Goal: Information Seeking & Learning: Learn about a topic

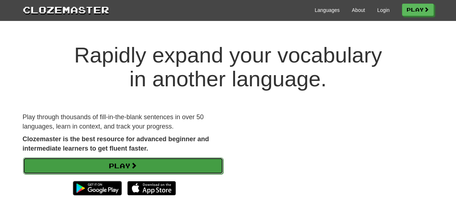
click at [118, 157] on link "Play" at bounding box center [123, 165] width 200 height 17
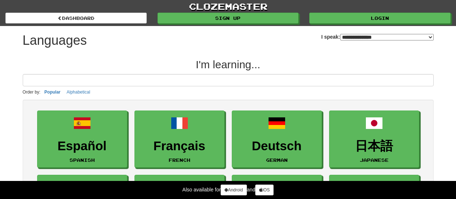
select select "*******"
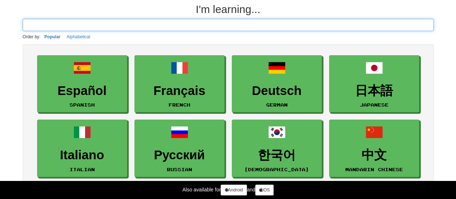
scroll to position [55, 0]
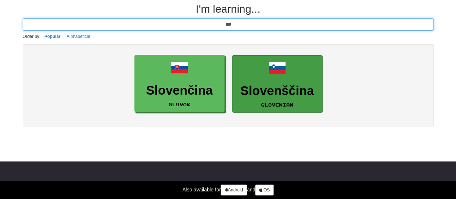
type input "***"
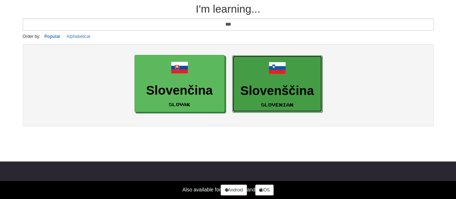
click at [254, 58] on link "Slovenščina Slovenian" at bounding box center [277, 83] width 90 height 57
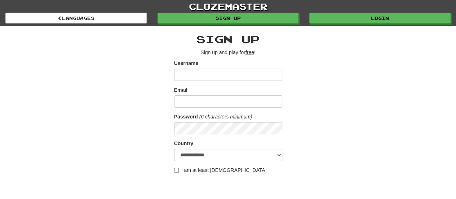
click at [205, 79] on input "Username" at bounding box center [228, 74] width 108 height 12
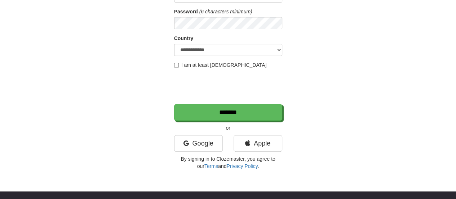
scroll to position [109, 0]
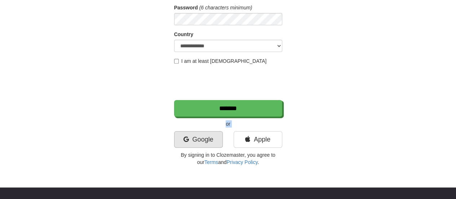
drag, startPoint x: 187, startPoint y: 126, endPoint x: 184, endPoint y: 134, distance: 8.4
click at [184, 134] on div "**********" at bounding box center [228, 44] width 108 height 241
click at [184, 136] on icon at bounding box center [185, 139] width 5 height 6
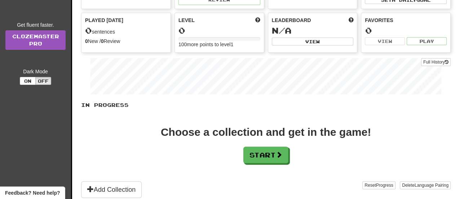
scroll to position [68, 0]
click at [276, 157] on button "Start" at bounding box center [266, 154] width 45 height 17
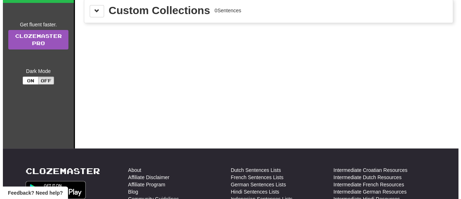
scroll to position [0, 0]
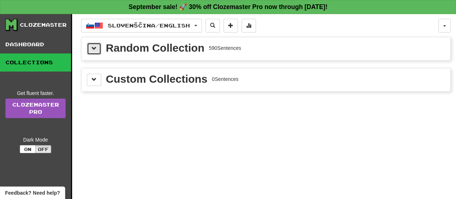
click at [97, 52] on button at bounding box center [94, 49] width 14 height 12
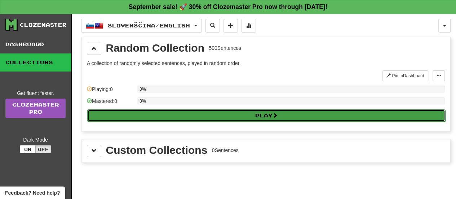
click at [135, 118] on button "Play" at bounding box center [266, 115] width 358 height 12
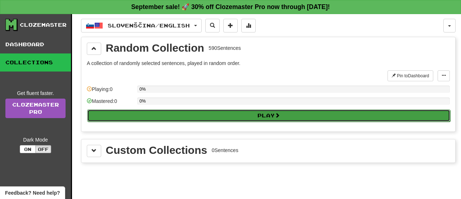
select select "**"
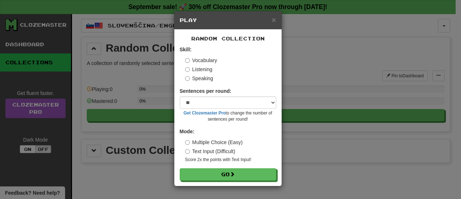
click at [199, 70] on label "Listening" at bounding box center [198, 69] width 27 height 7
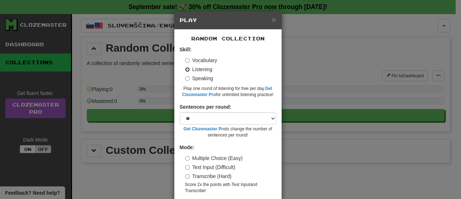
scroll to position [28, 0]
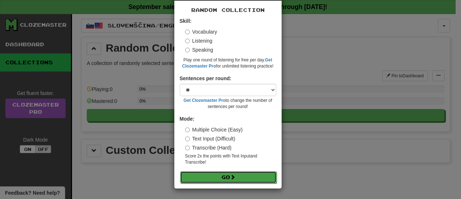
click at [208, 182] on button "Go" at bounding box center [228, 177] width 97 height 12
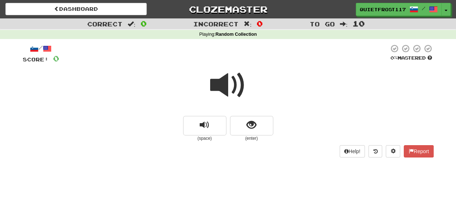
click at [224, 82] on span at bounding box center [228, 85] width 36 height 36
click at [230, 117] on button "show sentence" at bounding box center [251, 125] width 43 height 19
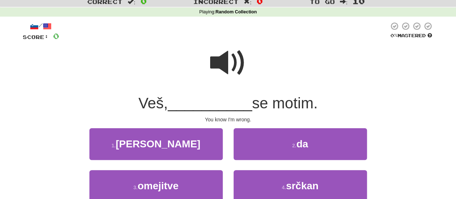
scroll to position [23, 0]
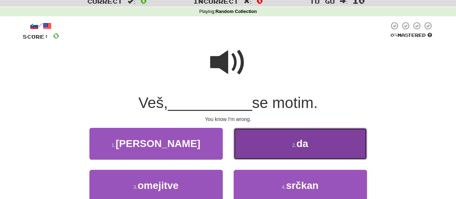
click at [253, 128] on button "2 . da" at bounding box center [300, 143] width 133 height 31
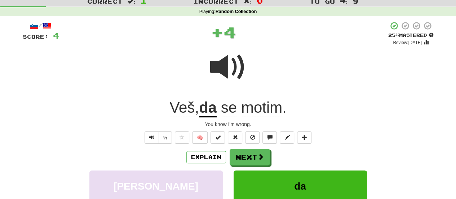
click at [255, 102] on span "motim" at bounding box center [261, 107] width 41 height 17
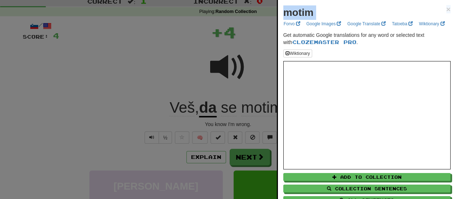
click at [446, 10] on span "×" at bounding box center [448, 9] width 4 height 8
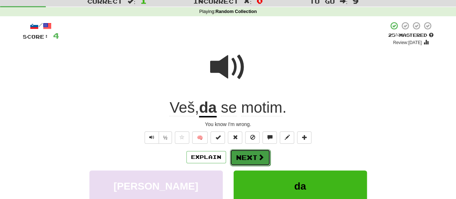
click at [248, 156] on button "Next" at bounding box center [250, 157] width 40 height 17
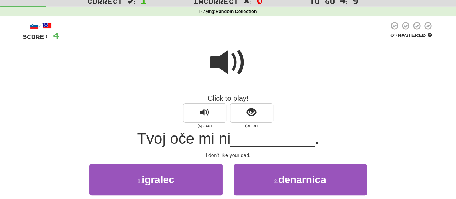
click at [224, 59] on span at bounding box center [228, 62] width 36 height 36
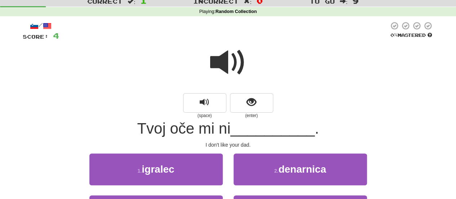
scroll to position [157, 0]
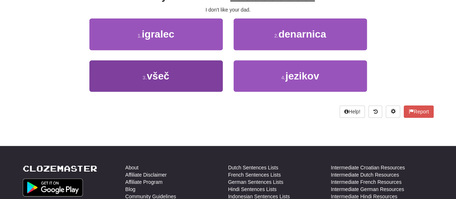
drag, startPoint x: 185, startPoint y: 94, endPoint x: 188, endPoint y: 85, distance: 9.5
click at [188, 85] on div "3 . všeč" at bounding box center [156, 80] width 144 height 41
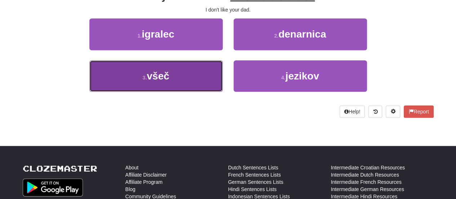
click at [188, 85] on button "3 . všeč" at bounding box center [155, 75] width 133 height 31
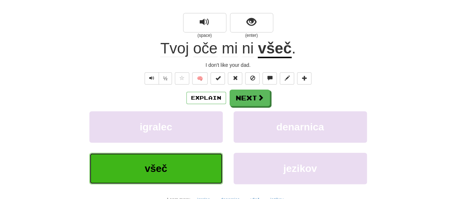
scroll to position [104, 0]
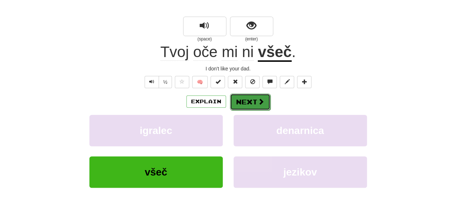
click at [256, 103] on button "Next" at bounding box center [250, 101] width 40 height 17
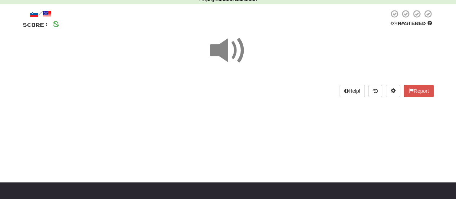
scroll to position [39, 0]
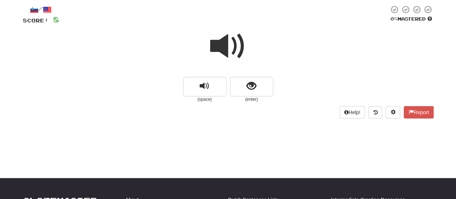
click at [235, 54] on span at bounding box center [228, 46] width 36 height 36
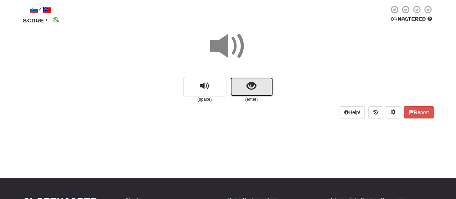
click at [251, 82] on span "show sentence" at bounding box center [251, 86] width 10 height 10
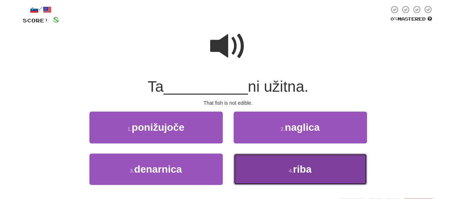
click at [276, 157] on button "4 . riba" at bounding box center [300, 168] width 133 height 31
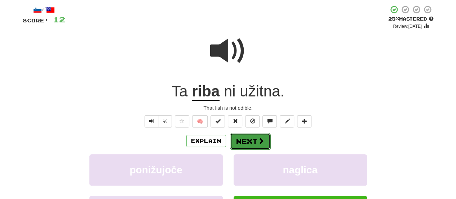
click at [252, 138] on button "Next" at bounding box center [250, 141] width 40 height 17
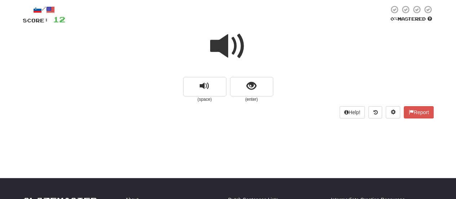
click at [239, 51] on span at bounding box center [228, 46] width 36 height 36
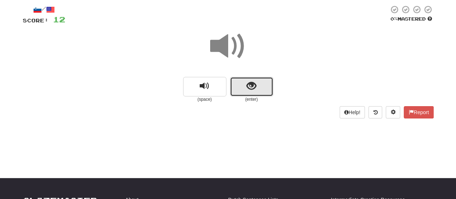
click at [267, 86] on button "show sentence" at bounding box center [251, 86] width 43 height 19
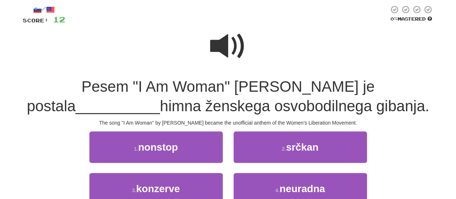
scroll to position [51, 0]
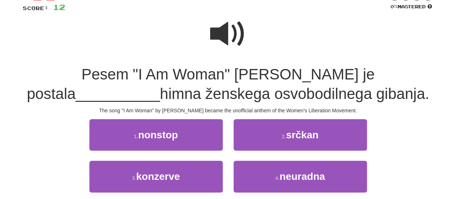
click at [227, 45] on span at bounding box center [228, 34] width 36 height 36
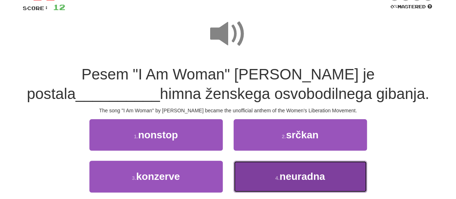
click at [245, 164] on button "4 . neuradna" at bounding box center [300, 175] width 133 height 31
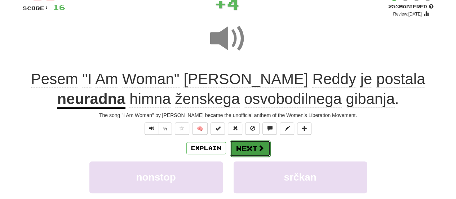
click at [262, 150] on span at bounding box center [261, 148] width 6 height 6
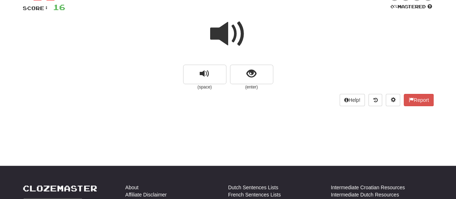
scroll to position [25, 0]
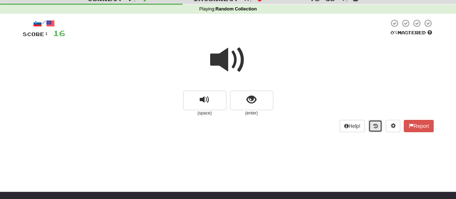
click at [375, 126] on icon at bounding box center [375, 125] width 4 height 5
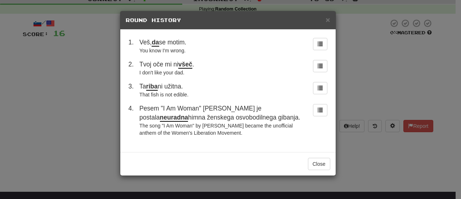
click at [228, 114] on span "Pesem "I Am Woman" Helene Reddy je postala neuradna himna ženskega osvobodilneg…" at bounding box center [219, 113] width 161 height 17
click at [317, 106] on button at bounding box center [320, 110] width 14 height 12
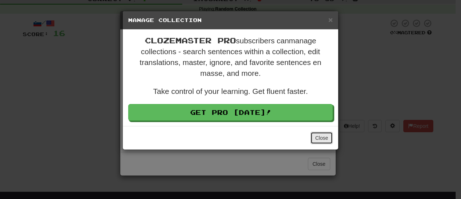
click at [330, 141] on button "Close" at bounding box center [322, 138] width 22 height 12
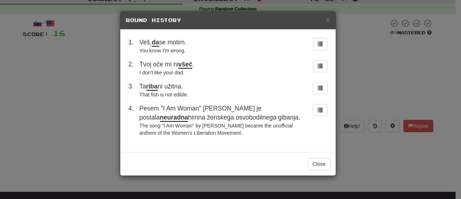
drag, startPoint x: 269, startPoint y: 120, endPoint x: 135, endPoint y: 106, distance: 134.1
click at [135, 106] on tr "4 . Pesem "I Am Woman" Helene Reddy je postala neuradna himna ženskega osvobodi…" at bounding box center [228, 120] width 205 height 38
copy tr "Pesem "I Am Woman" Helene Reddy je postala neuradna himna ženskega osvobodilneg…"
click at [311, 158] on button "Close" at bounding box center [319, 163] width 22 height 12
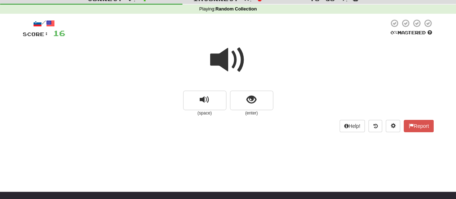
click at [251, 75] on div at bounding box center [228, 65] width 411 height 52
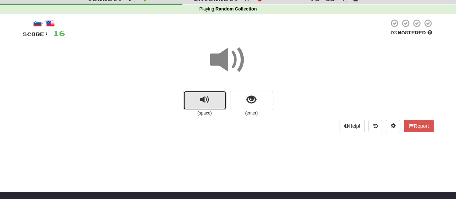
click at [200, 97] on span "replay audio" at bounding box center [205, 100] width 10 height 10
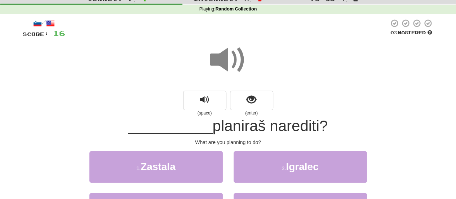
click at [292, 40] on div at bounding box center [228, 65] width 411 height 52
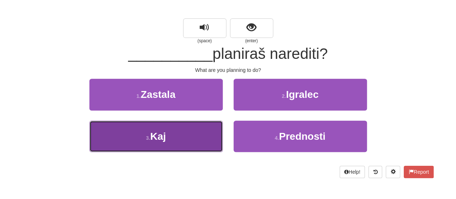
click at [192, 138] on button "3 . Kaj" at bounding box center [155, 135] width 133 height 31
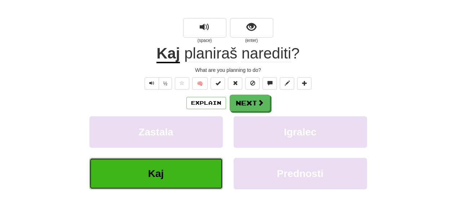
scroll to position [76, 0]
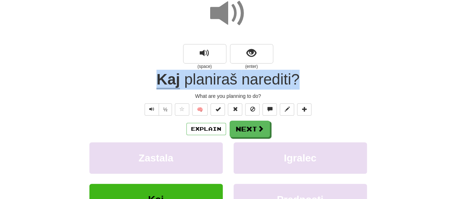
drag, startPoint x: 313, startPoint y: 83, endPoint x: 139, endPoint y: 87, distance: 173.7
click at [139, 87] on div "Kaj planiraš narediti ?" at bounding box center [228, 80] width 411 height 20
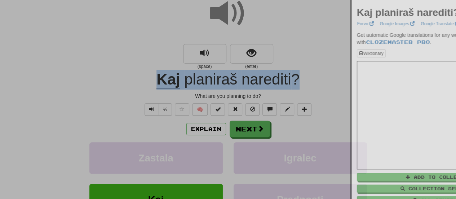
copy div "Kaj planiraš narediti ?"
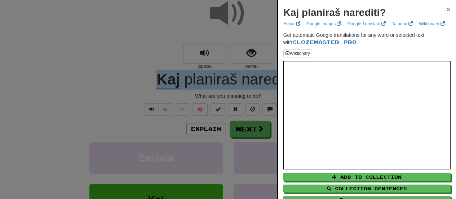
drag, startPoint x: 442, startPoint y: 5, endPoint x: 447, endPoint y: 10, distance: 6.9
click at [447, 10] on div "Kaj planiraš narediti? × Forvo Google Images Google Translate Tatoeba Wiktionar…" at bounding box center [367, 112] width 178 height 225
click at [446, 9] on span "×" at bounding box center [448, 9] width 4 height 8
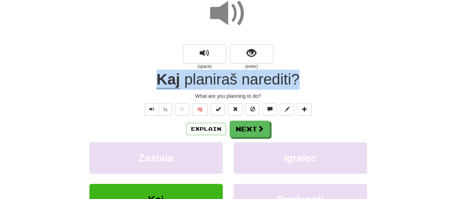
drag, startPoint x: 307, startPoint y: 81, endPoint x: 143, endPoint y: 86, distance: 163.3
click at [143, 86] on div "Kaj planiraš narediti ?" at bounding box center [228, 80] width 411 height 20
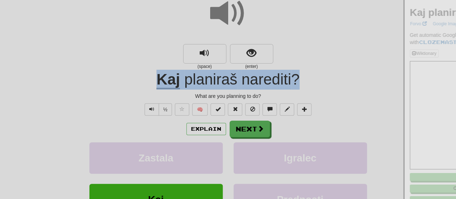
copy div "Kaj planiraš narediti ?"
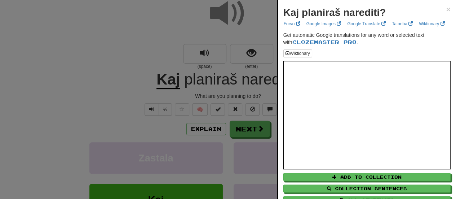
click at [143, 86] on div at bounding box center [228, 99] width 456 height 199
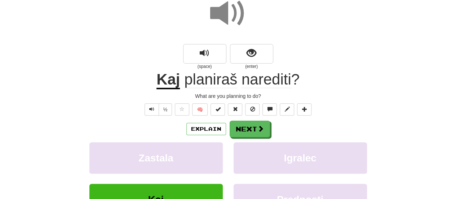
drag, startPoint x: 143, startPoint y: 86, endPoint x: 94, endPoint y: 59, distance: 56.6
click at [94, 59] on div "(space) (enter)" at bounding box center [228, 57] width 411 height 26
click at [236, 122] on button "Next" at bounding box center [250, 129] width 40 height 17
click at [236, 122] on div "Dashboard Clozemaster QuietFrost117 / Toggle Dropdown Dashboard Leaderboard Act…" at bounding box center [228, 99] width 456 height 350
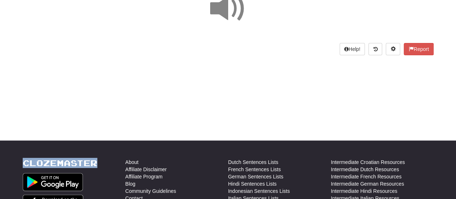
scroll to position [0, 0]
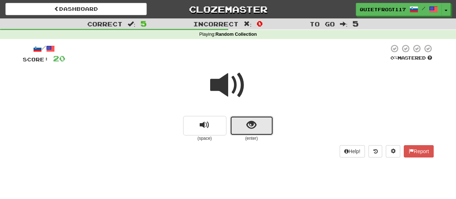
click at [253, 130] on span "show sentence" at bounding box center [251, 125] width 10 height 10
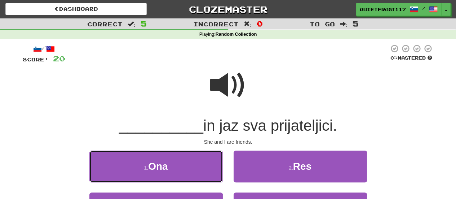
click at [190, 163] on button "1 . Ona" at bounding box center [155, 165] width 133 height 31
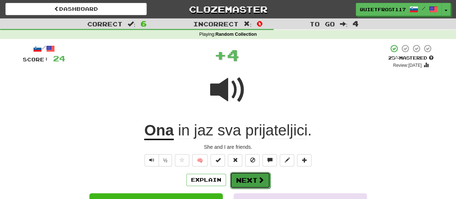
click at [247, 178] on button "Next" at bounding box center [250, 180] width 40 height 17
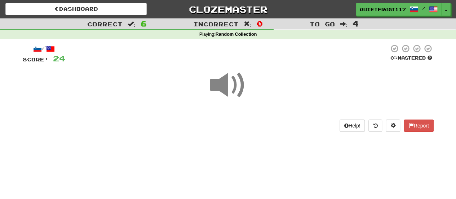
scroll to position [48, 0]
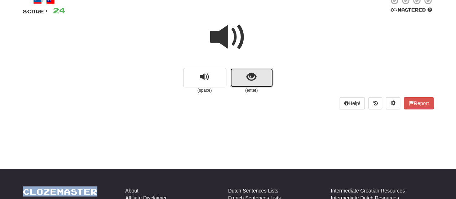
click at [244, 72] on button "show sentence" at bounding box center [251, 77] width 43 height 19
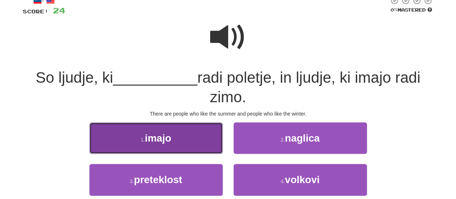
click at [187, 125] on button "1 . imajo" at bounding box center [155, 137] width 133 height 31
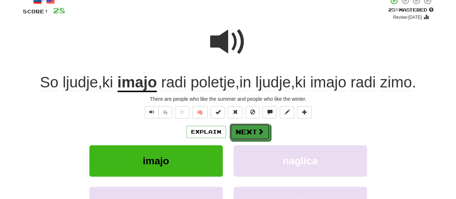
click at [245, 127] on button "Next" at bounding box center [250, 131] width 40 height 17
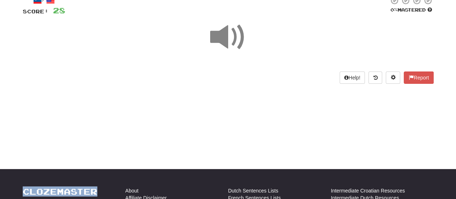
scroll to position [0, 0]
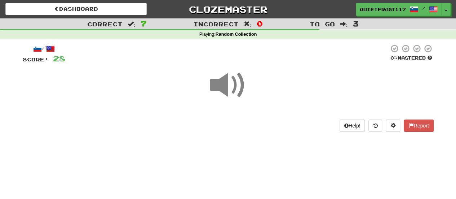
click at [230, 95] on span at bounding box center [228, 85] width 36 height 36
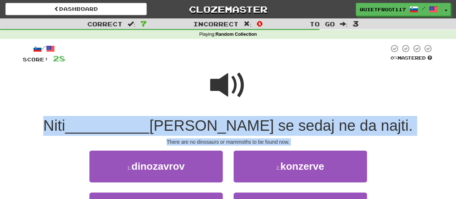
click at [243, 86] on span at bounding box center [228, 85] width 36 height 36
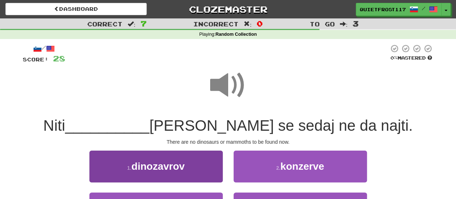
scroll to position [48, 0]
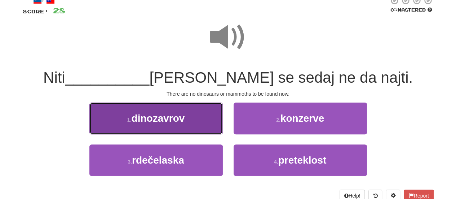
click at [200, 111] on button "1 . dinozavrov" at bounding box center [155, 117] width 133 height 31
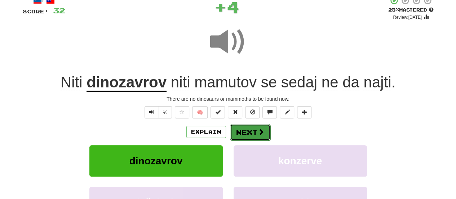
click at [267, 137] on button "Next" at bounding box center [250, 132] width 40 height 17
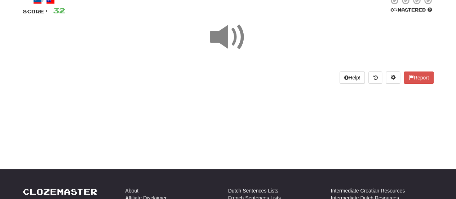
scroll to position [0, 0]
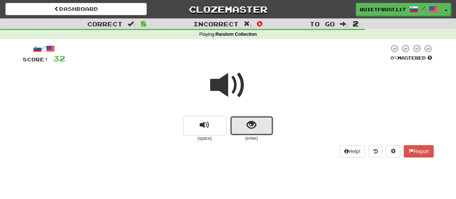
drag, startPoint x: 267, startPoint y: 130, endPoint x: 270, endPoint y: 135, distance: 6.2
click at [269, 133] on button "show sentence" at bounding box center [251, 125] width 43 height 19
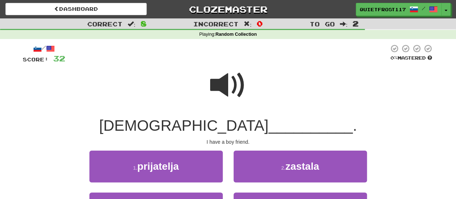
scroll to position [48, 0]
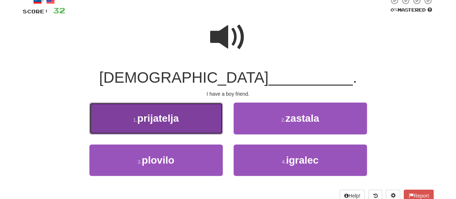
click at [203, 122] on button "1 . prijatelja" at bounding box center [155, 117] width 133 height 31
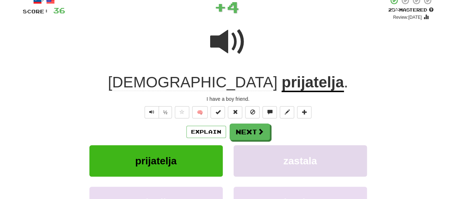
drag, startPoint x: 254, startPoint y: 145, endPoint x: 262, endPoint y: 166, distance: 23.6
click at [262, 166] on div "Explain Next prijatelja zastala plovilo igralec Learn more: prijatelja zastala …" at bounding box center [228, 181] width 411 height 116
click at [260, 141] on div "Explain Next prijatelja zastala plovilo igralec Learn more: prijatelja zastala …" at bounding box center [228, 181] width 411 height 116
click at [258, 132] on span at bounding box center [261, 131] width 6 height 6
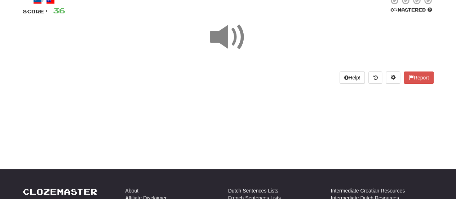
scroll to position [0, 0]
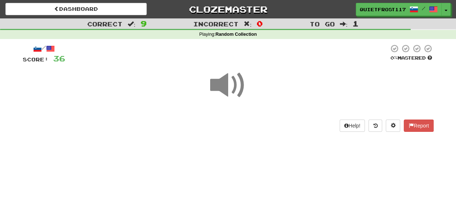
drag, startPoint x: 221, startPoint y: 81, endPoint x: 221, endPoint y: 85, distance: 4.0
click at [221, 83] on span at bounding box center [228, 85] width 36 height 36
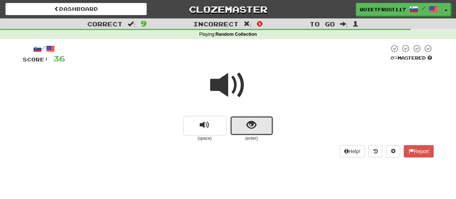
click at [254, 128] on span "show sentence" at bounding box center [251, 125] width 10 height 10
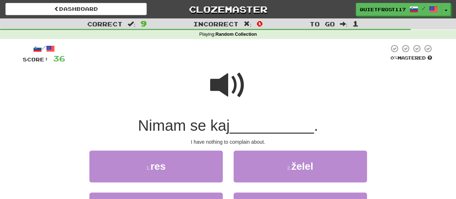
scroll to position [48, 0]
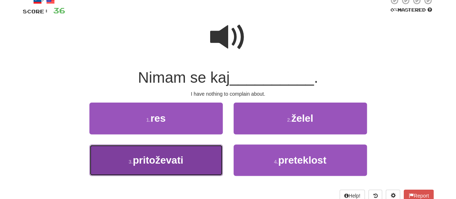
click at [166, 152] on button "3 . pritoževati" at bounding box center [155, 159] width 133 height 31
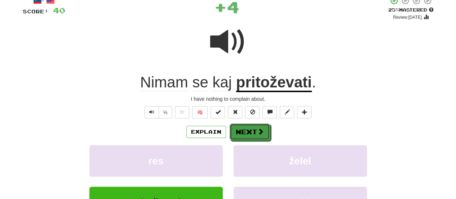
click at [237, 133] on button "Next" at bounding box center [250, 131] width 40 height 17
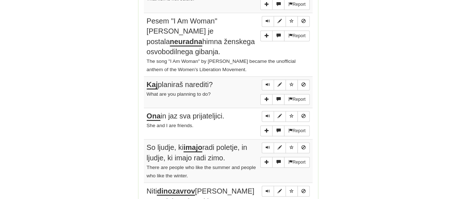
scroll to position [272, 0]
